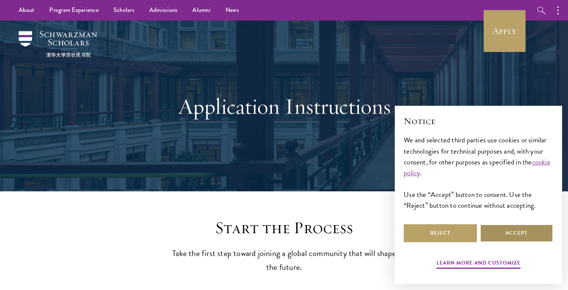
click at [488, 230] on button "Accept" at bounding box center [516, 233] width 73 height 18
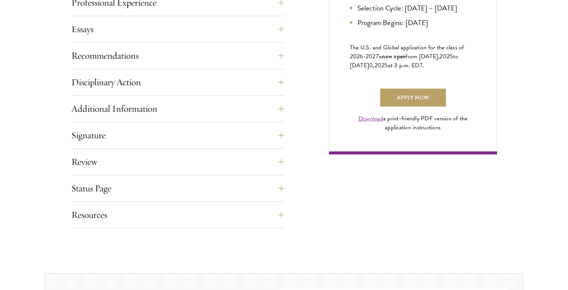
scroll to position [523, 0]
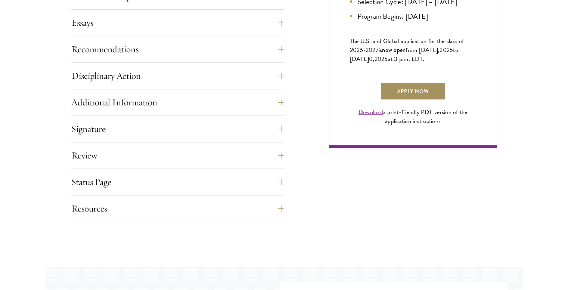
click at [404, 99] on link "Apply Now" at bounding box center [413, 91] width 66 height 18
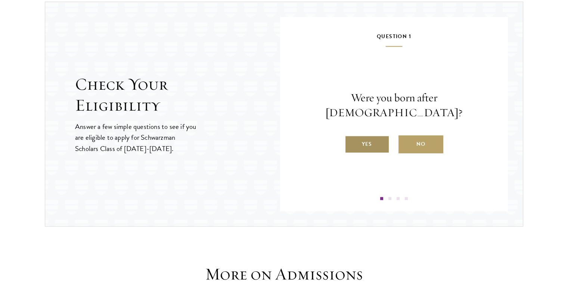
click at [374, 136] on label "Yes" at bounding box center [367, 144] width 45 height 18
click at [351, 136] on input "Yes" at bounding box center [348, 139] width 7 height 7
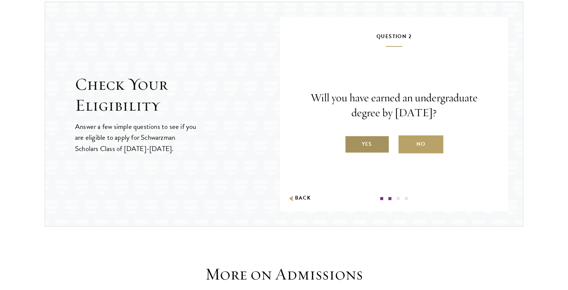
click at [373, 141] on label "Yes" at bounding box center [367, 144] width 45 height 18
click at [351, 141] on input "Yes" at bounding box center [348, 139] width 7 height 7
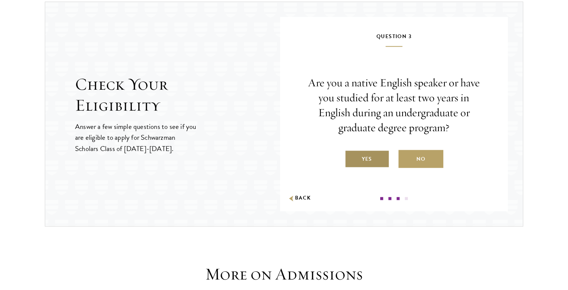
click at [368, 156] on label "Yes" at bounding box center [367, 159] width 45 height 18
click at [351, 156] on input "Yes" at bounding box center [348, 154] width 7 height 7
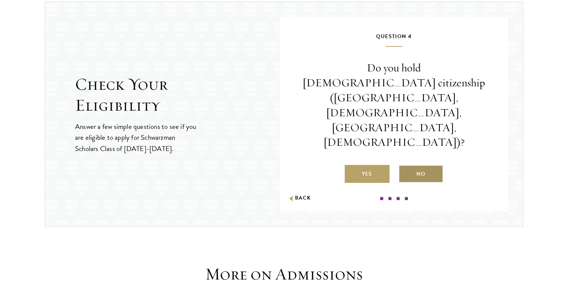
click at [420, 165] on label "No" at bounding box center [420, 174] width 45 height 18
click at [405, 166] on input "No" at bounding box center [401, 169] width 7 height 7
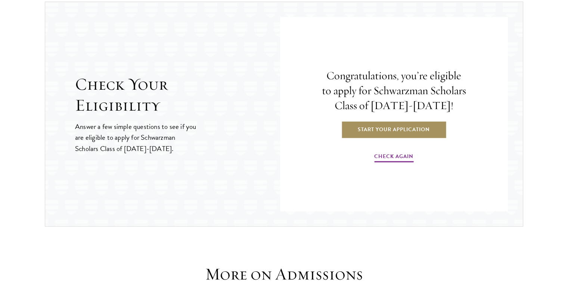
click at [393, 131] on link "Start Your Application" at bounding box center [394, 129] width 106 height 18
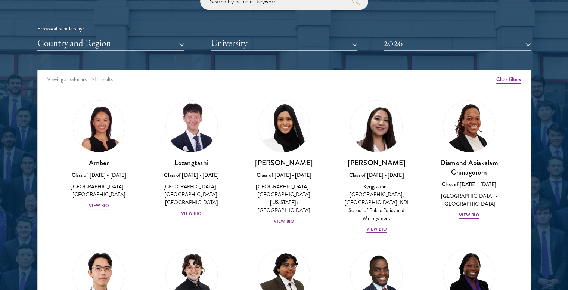
scroll to position [956, 0]
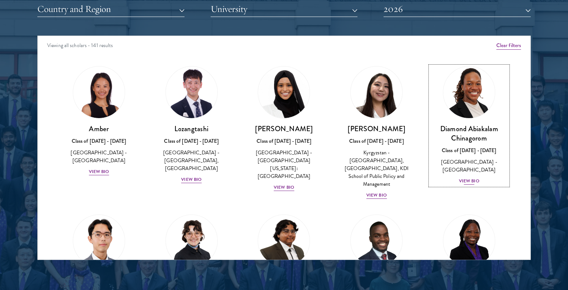
click at [465, 177] on div "View Bio" at bounding box center [469, 180] width 21 height 7
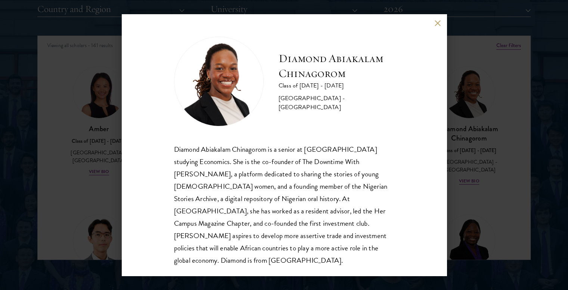
scroll to position [1, 0]
click at [436, 22] on button at bounding box center [437, 23] width 6 height 6
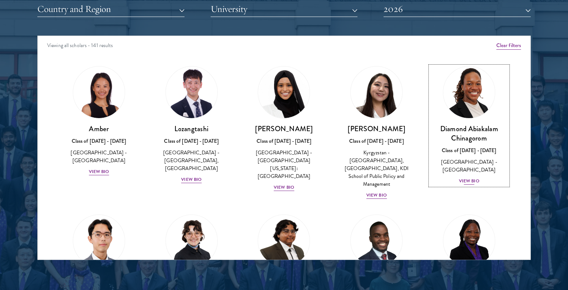
click at [465, 177] on div "View Bio" at bounding box center [469, 180] width 21 height 7
